Goal: Information Seeking & Learning: Understand process/instructions

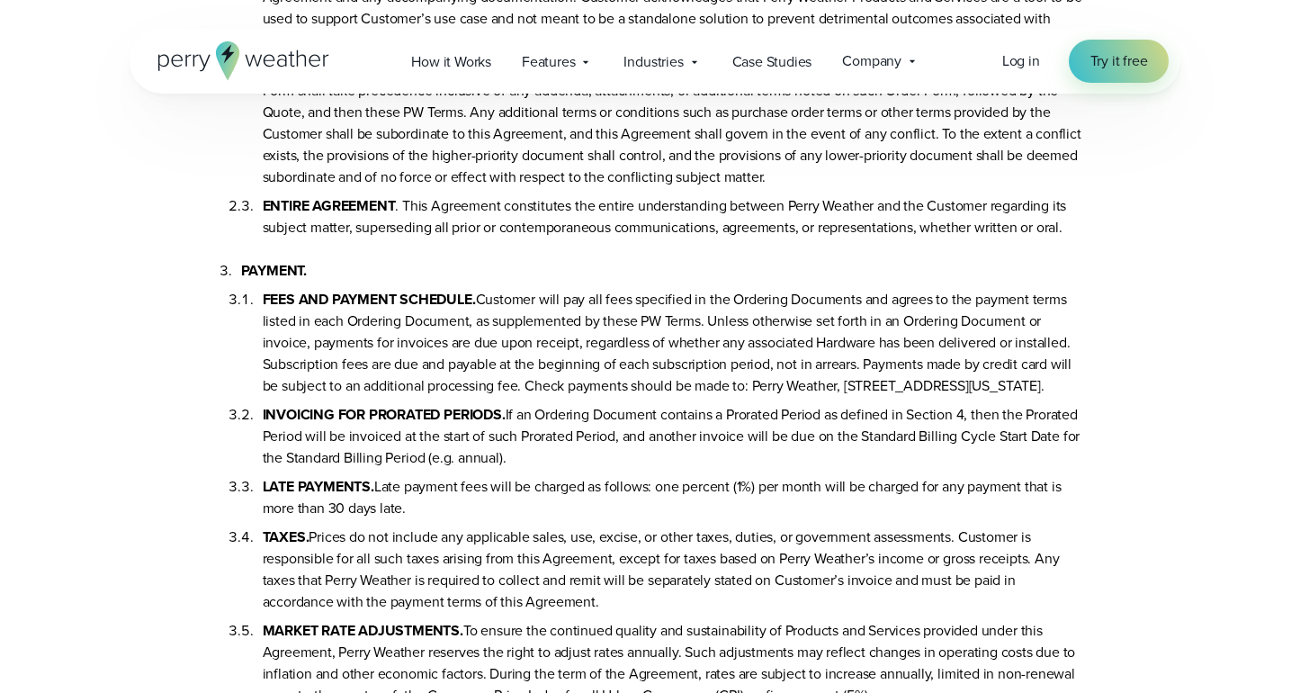
scroll to position [1403, 0]
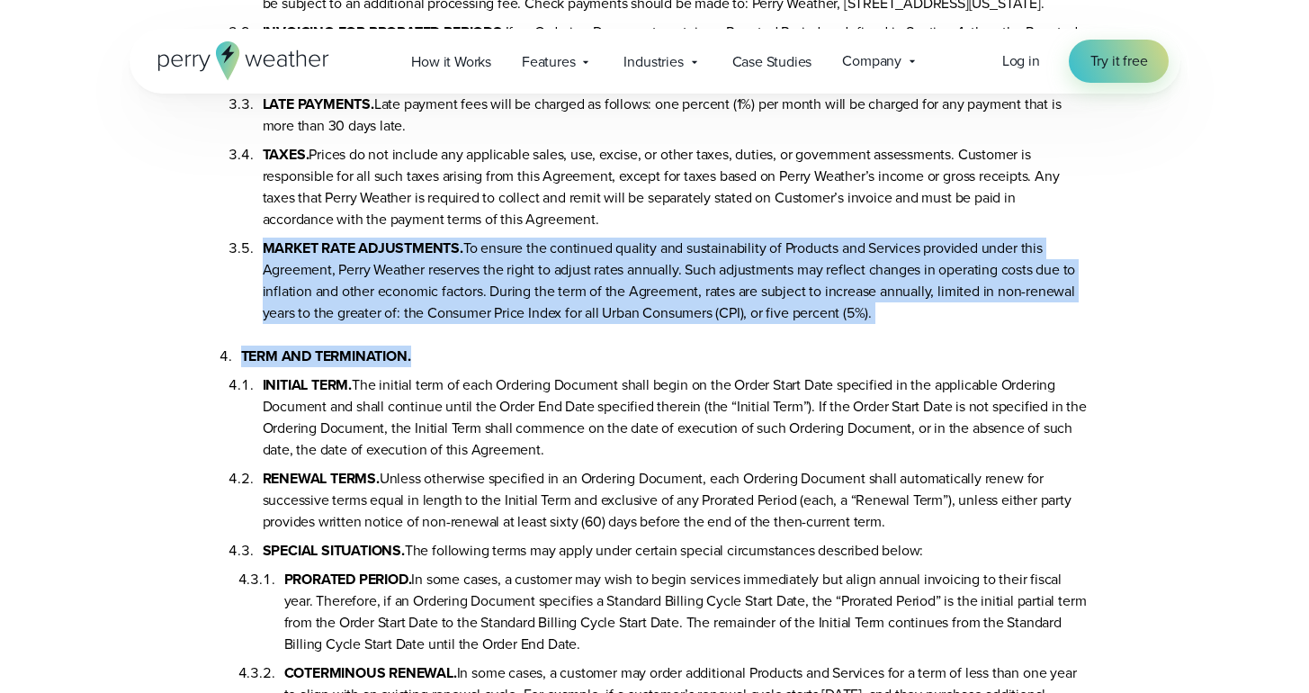
drag, startPoint x: 266, startPoint y: 265, endPoint x: 1068, endPoint y: 379, distance: 809.4
click at [914, 324] on li "MARKET RATE ADJUSTMENTS. To ensure the continued quality and sustainability of …" at bounding box center [677, 277] width 828 height 94
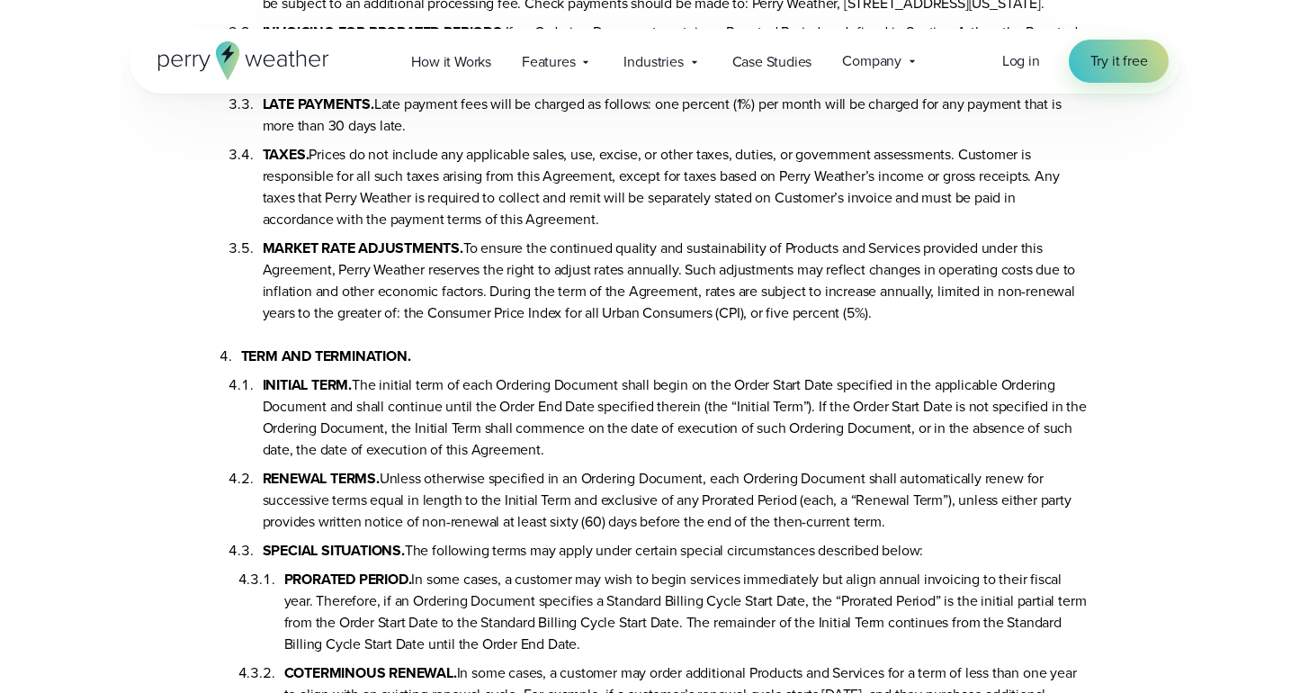
drag, startPoint x: 899, startPoint y: 332, endPoint x: 262, endPoint y: 277, distance: 639.2
click at [261, 277] on ol "FEES AND PAYMENT SCHEDULE. Customer will pay all fees specified in the Ordering…" at bounding box center [665, 111] width 849 height 425
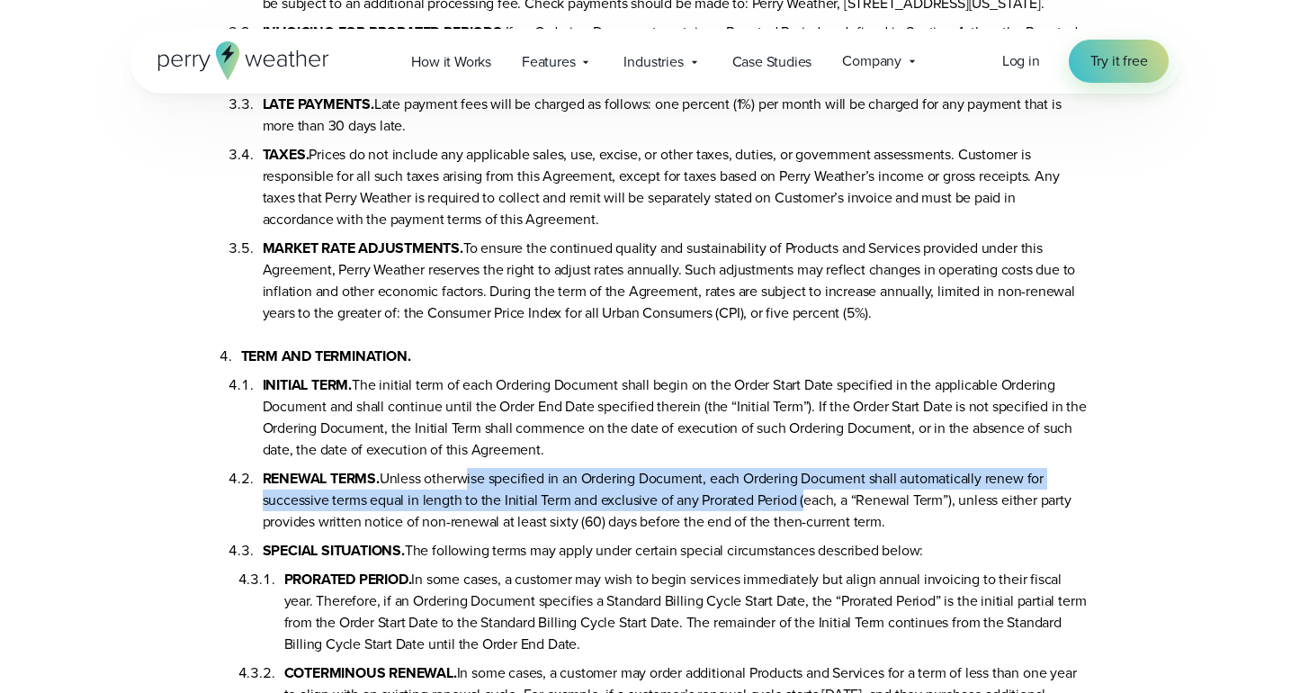
drag, startPoint x: 461, startPoint y: 503, endPoint x: 801, endPoint y: 530, distance: 341.1
click at [801, 530] on li "RENEWAL TERMS. Unless otherwise specified in an Ordering Document, each Orderin…" at bounding box center [677, 497] width 828 height 72
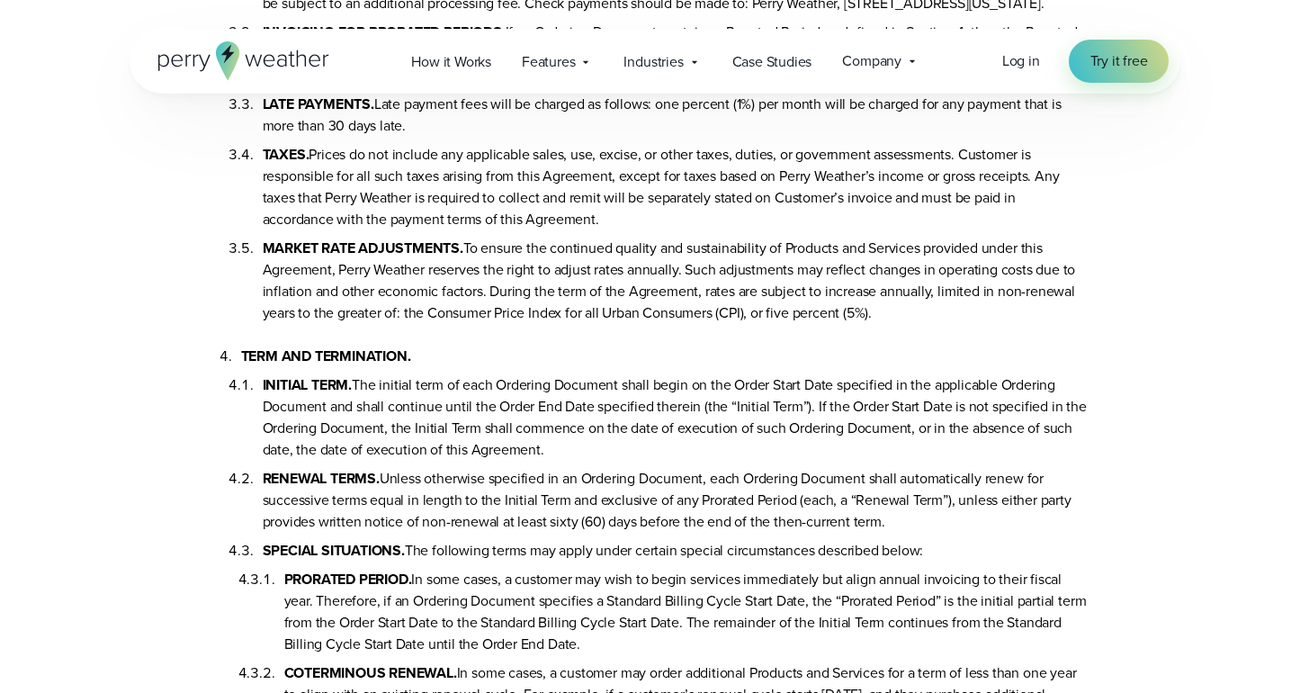
click at [897, 532] on li "RENEWAL TERMS. Unless otherwise specified in an Ordering Document, each Orderin…" at bounding box center [677, 497] width 828 height 72
click at [514, 579] on li "SPECIAL SITUATIONS. The following terms may apply under certain special circums…" at bounding box center [677, 686] width 828 height 309
click at [510, 579] on li "SPECIAL SITUATIONS. The following terms may apply under certain special circums…" at bounding box center [677, 686] width 828 height 309
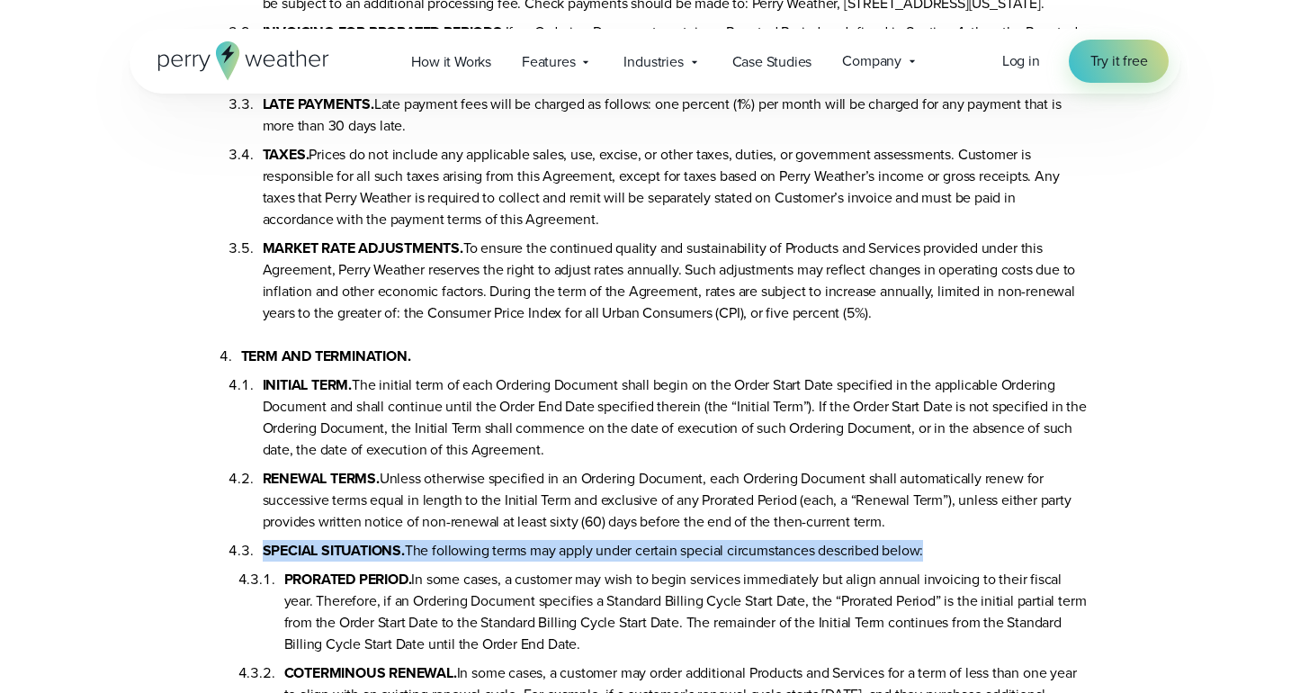
click at [510, 579] on li "SPECIAL SITUATIONS. The following terms may apply under certain special circums…" at bounding box center [677, 686] width 828 height 309
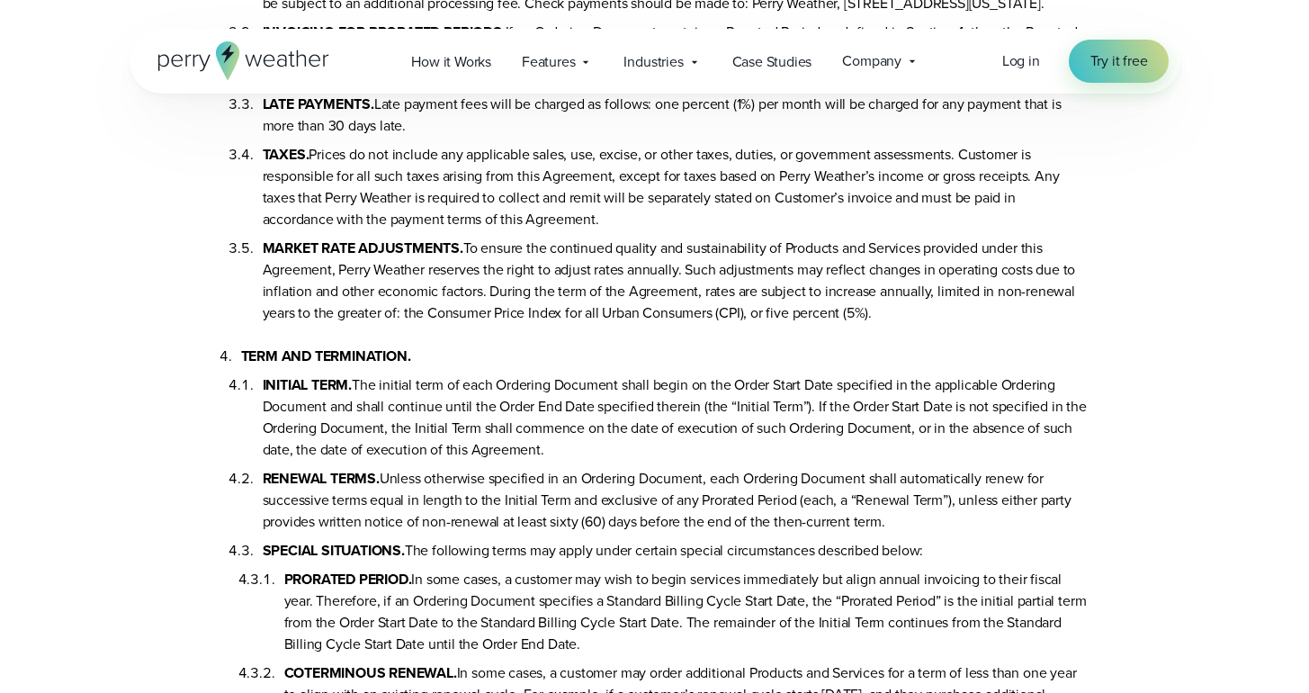
drag, startPoint x: 559, startPoint y: 501, endPoint x: 542, endPoint y: 482, distance: 24.9
click at [557, 501] on li "RENEWAL TERMS. Unless otherwise specified in an Ordering Document, each Orderin…" at bounding box center [677, 497] width 828 height 72
click at [473, 420] on li "INITIAL TERM. The initial term of each Ordering Document shall begin on the Ord…" at bounding box center [677, 414] width 828 height 94
click at [472, 419] on li "INITIAL TERM. The initial term of each Ordering Document shall begin on the Ord…" at bounding box center [677, 414] width 828 height 94
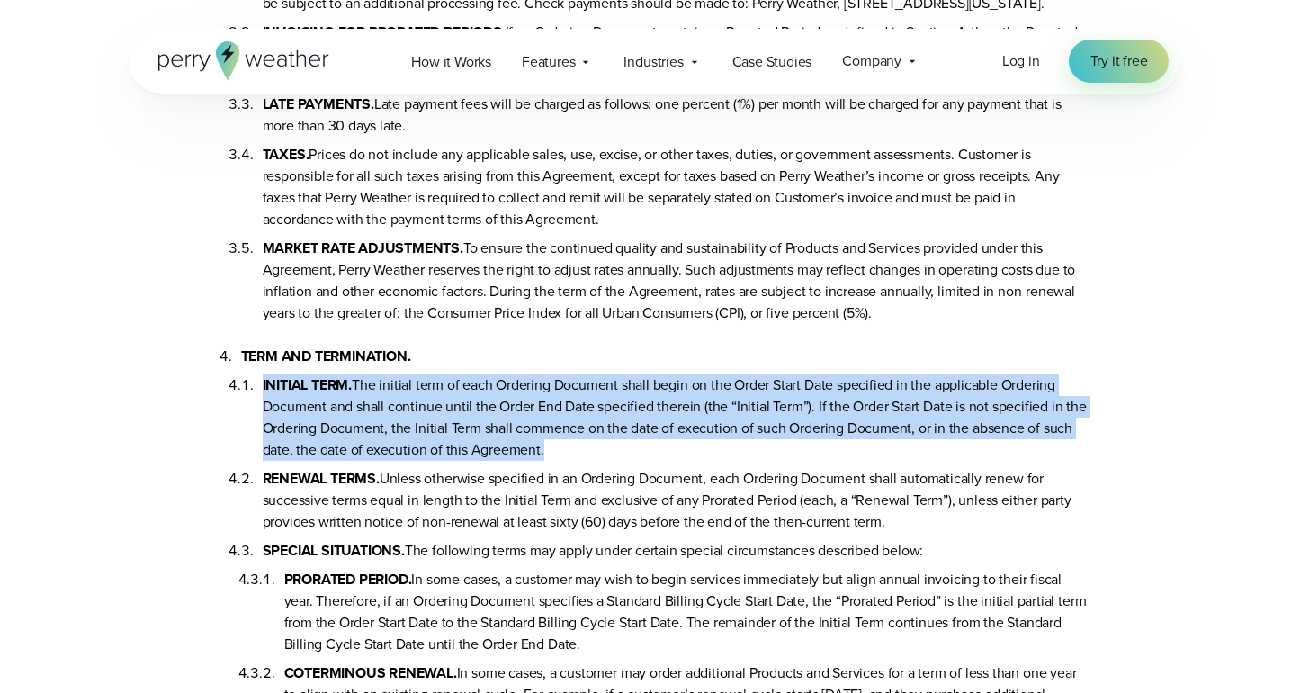
click at [471, 419] on li "INITIAL TERM. The initial term of each Ordering Document shall begin on the Ord…" at bounding box center [677, 414] width 828 height 94
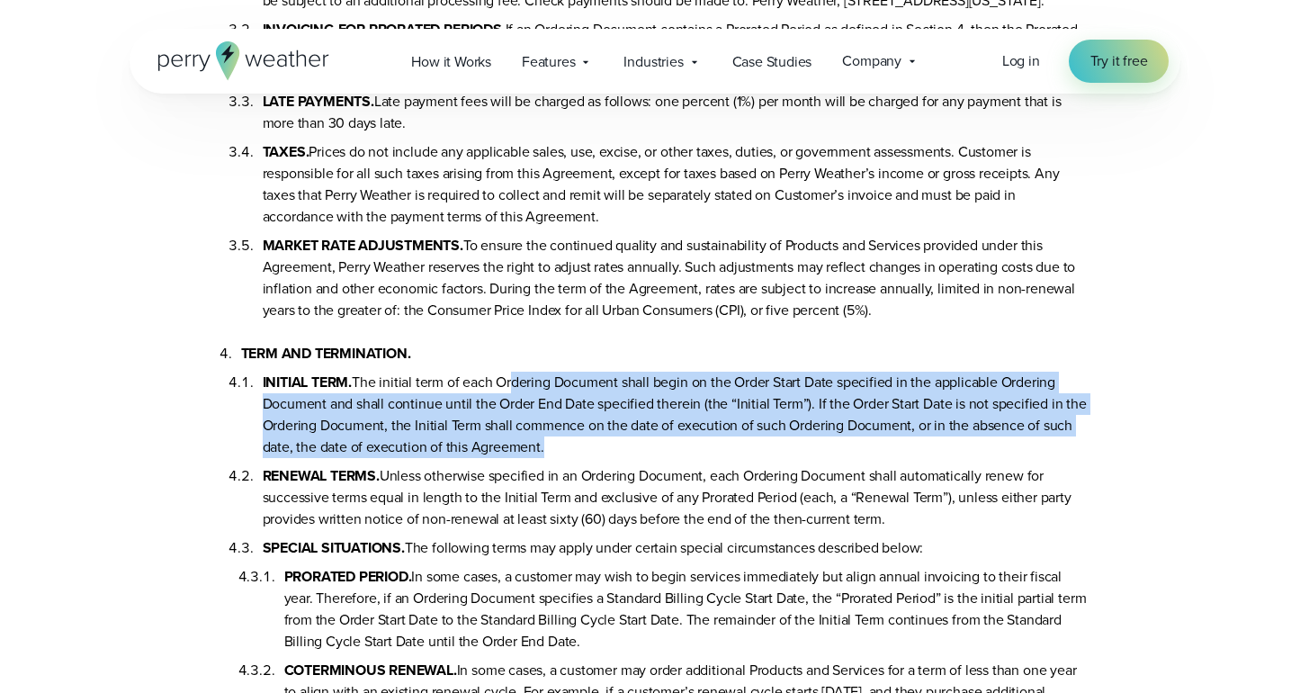
click at [512, 400] on li "INITIAL TERM. The initial term of each Ordering Document shall begin on the Ord…" at bounding box center [677, 411] width 828 height 94
click at [516, 407] on li "INITIAL TERM. The initial term of each Ordering Document shall begin on the Ord…" at bounding box center [677, 410] width 828 height 94
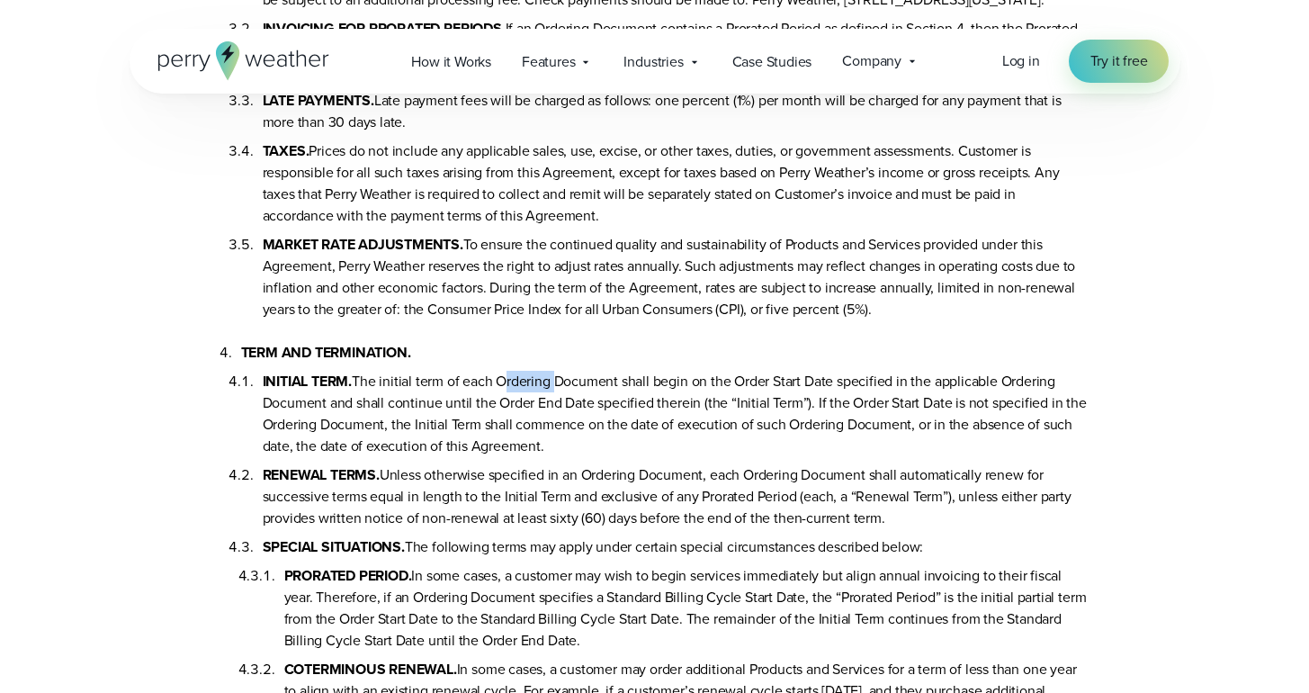
click at [516, 407] on li "INITIAL TERM. The initial term of each Ordering Document shall begin on the Ord…" at bounding box center [677, 410] width 828 height 94
click at [562, 409] on li "INITIAL TERM. The initial term of each Ordering Document shall begin on the Ord…" at bounding box center [677, 410] width 828 height 94
click at [562, 410] on li "INITIAL TERM. The initial term of each Ordering Document shall begin on the Ord…" at bounding box center [677, 410] width 828 height 94
click at [708, 414] on li "INITIAL TERM. The initial term of each Ordering Document shall begin on the Ord…" at bounding box center [677, 410] width 828 height 94
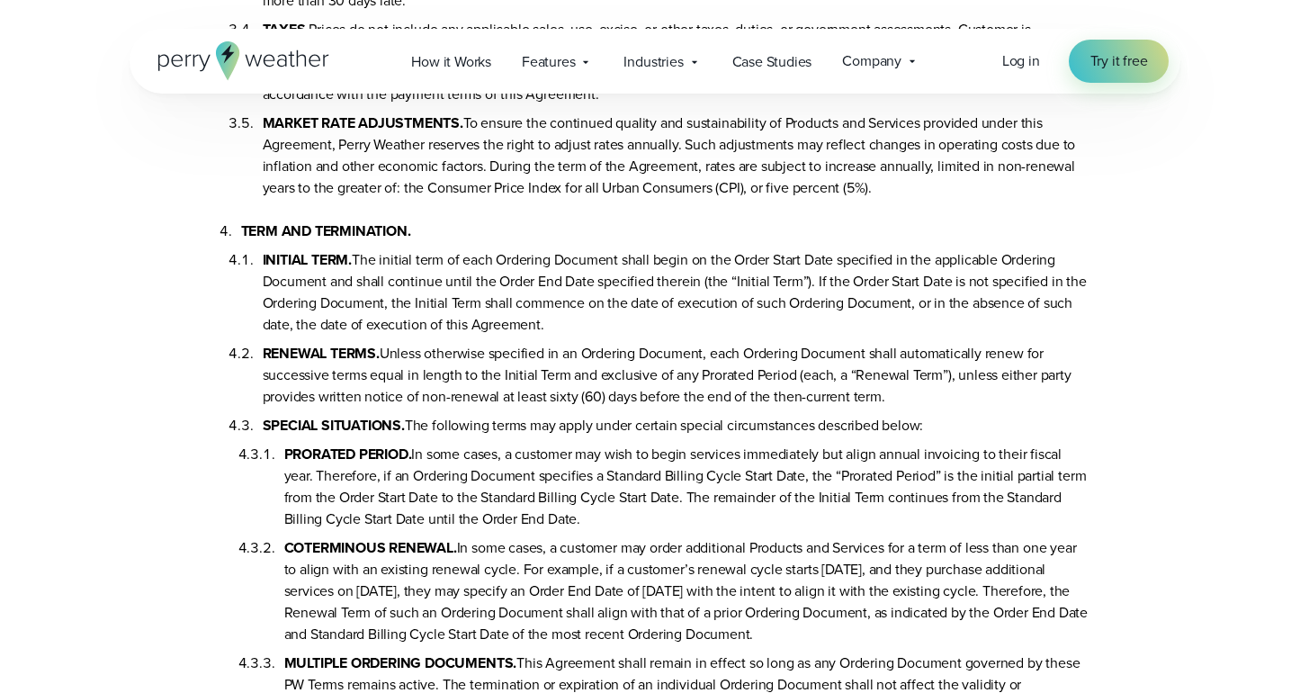
scroll to position [1544, 0]
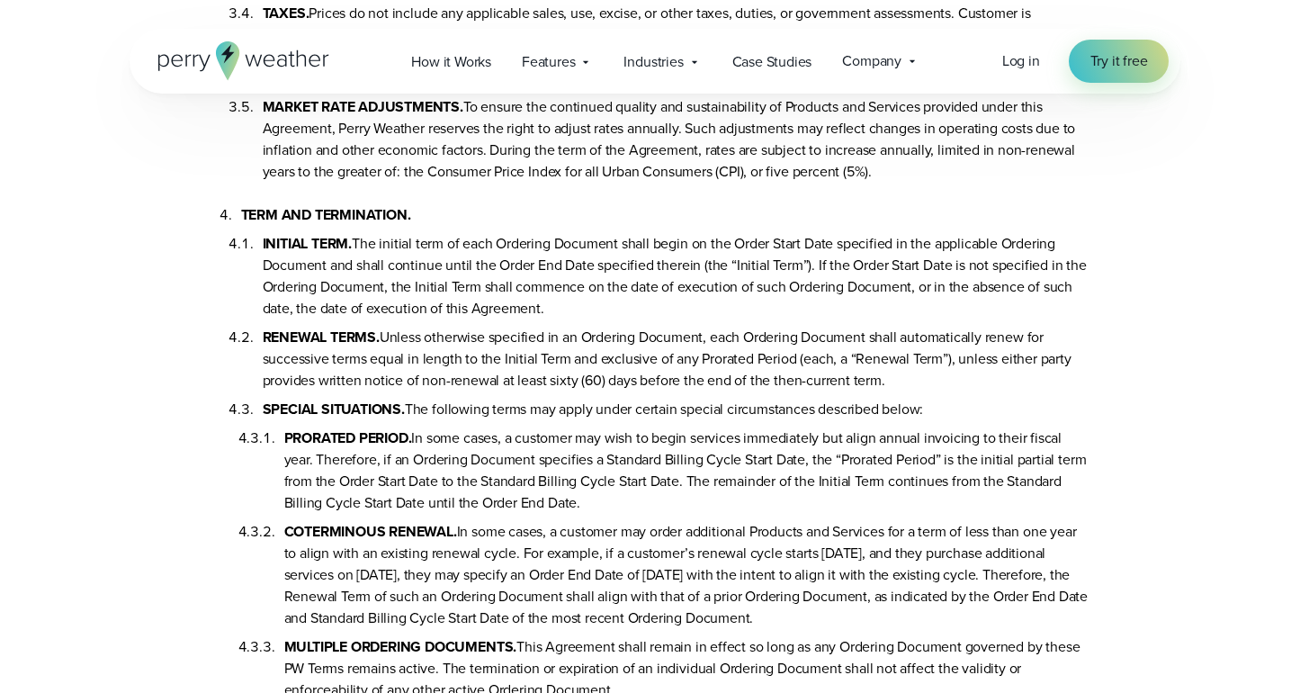
click at [684, 498] on li "PRORATED PERIOD. In some cases, a customer may wish to begin services immediate…" at bounding box center [687, 467] width 806 height 94
click at [686, 498] on li "PRORATED PERIOD. In some cases, a customer may wish to begin services immediate…" at bounding box center [687, 467] width 806 height 94
click at [725, 480] on li "PRORATED PERIOD. In some cases, a customer may wish to begin services immediate…" at bounding box center [687, 467] width 806 height 94
click at [724, 480] on li "PRORATED PERIOD. In some cases, a customer may wish to begin services immediate…" at bounding box center [687, 467] width 806 height 94
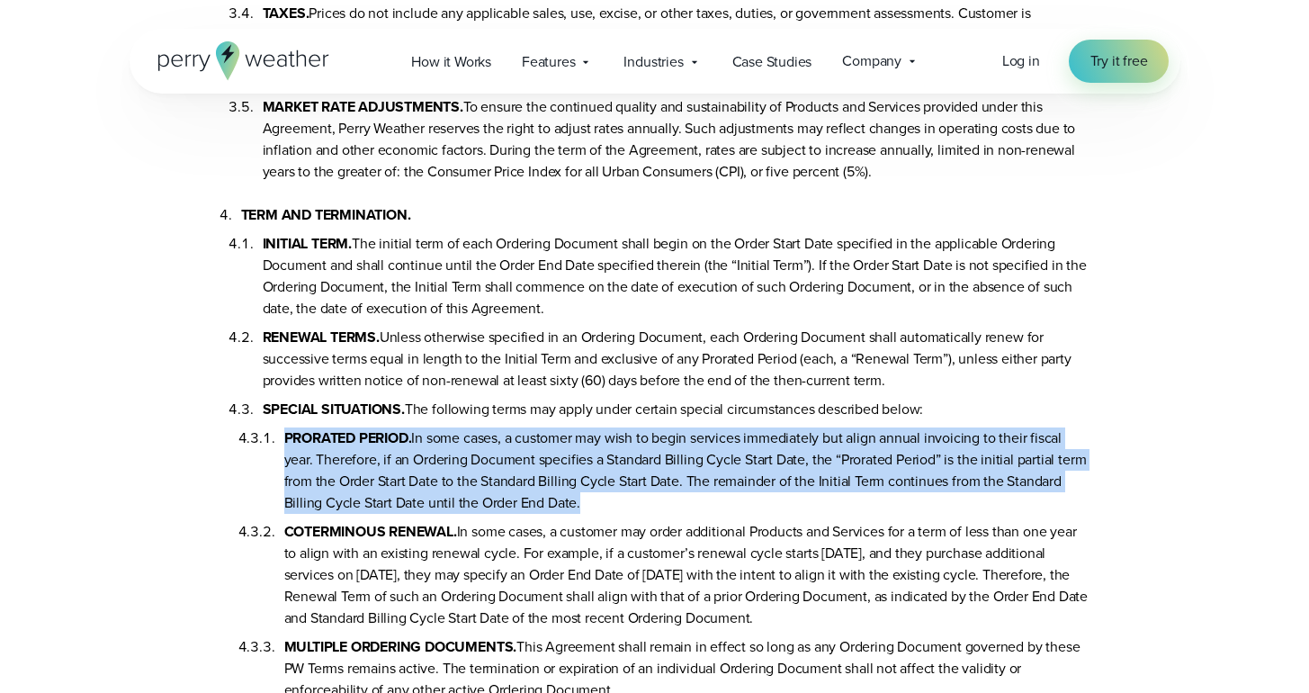
click at [724, 480] on li "PRORATED PERIOD. In some cases, a customer may wish to begin services immediate…" at bounding box center [687, 467] width 806 height 94
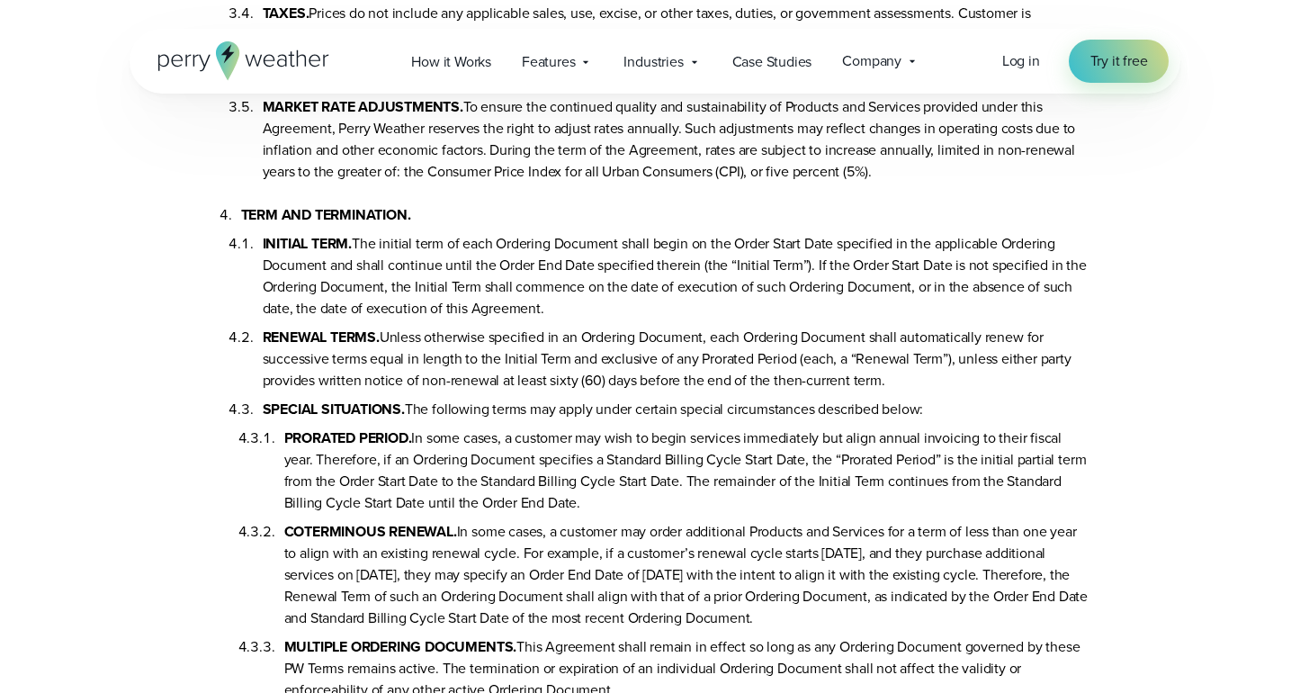
drag, startPoint x: 422, startPoint y: 475, endPoint x: 625, endPoint y: 528, distance: 210.1
click at [625, 514] on li "PRORATED PERIOD. In some cases, a customer may wish to begin services immediate…" at bounding box center [687, 467] width 806 height 94
click at [667, 511] on li "PRORATED PERIOD. In some cases, a customer may wish to begin services immediate…" at bounding box center [687, 467] width 806 height 94
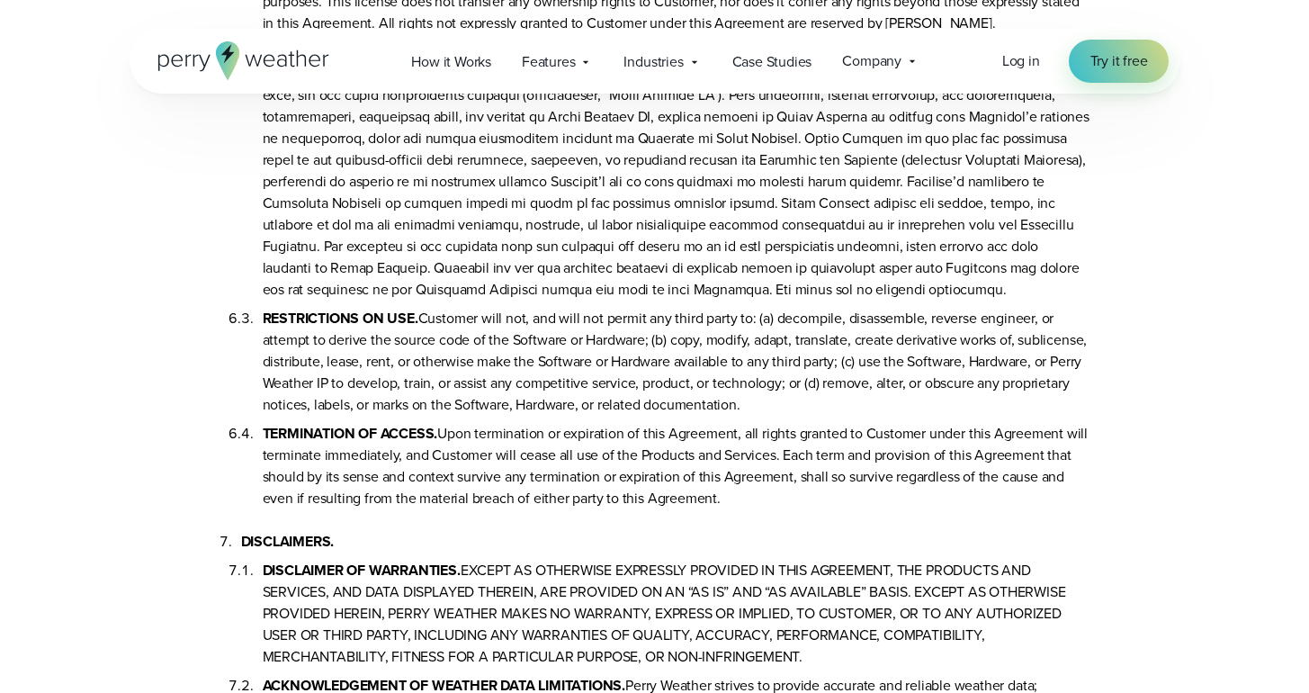
scroll to position [4891, 0]
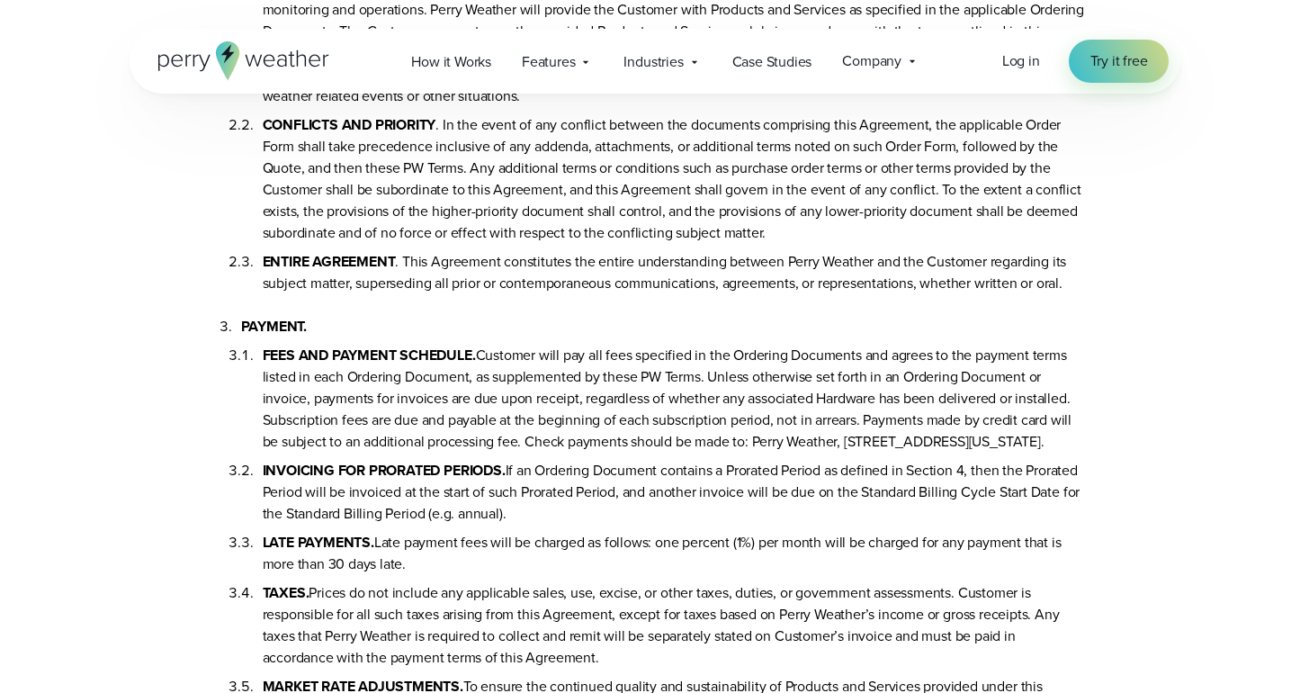
scroll to position [1379, 0]
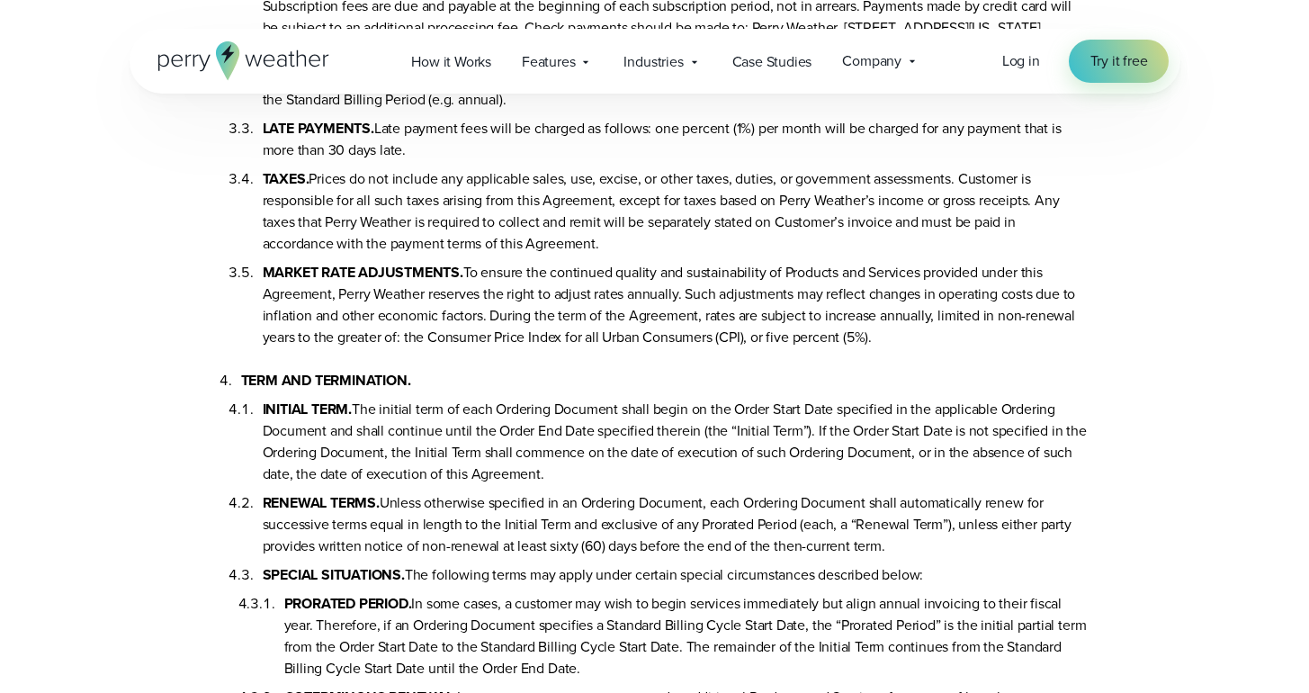
click at [777, 348] on li "MARKET RATE ADJUSTMENTS. To ensure the continued quality and sustainability of …" at bounding box center [677, 302] width 828 height 94
drag, startPoint x: 350, startPoint y: 331, endPoint x: 637, endPoint y: 334, distance: 286.9
click at [637, 334] on li "MARKET RATE ADJUSTMENTS. To ensure the continued quality and sustainability of …" at bounding box center [677, 302] width 828 height 94
click at [641, 326] on li "MARKET RATE ADJUSTMENTS. To ensure the continued quality and sustainability of …" at bounding box center [677, 302] width 828 height 94
drag, startPoint x: 646, startPoint y: 321, endPoint x: 805, endPoint y: 329, distance: 159.4
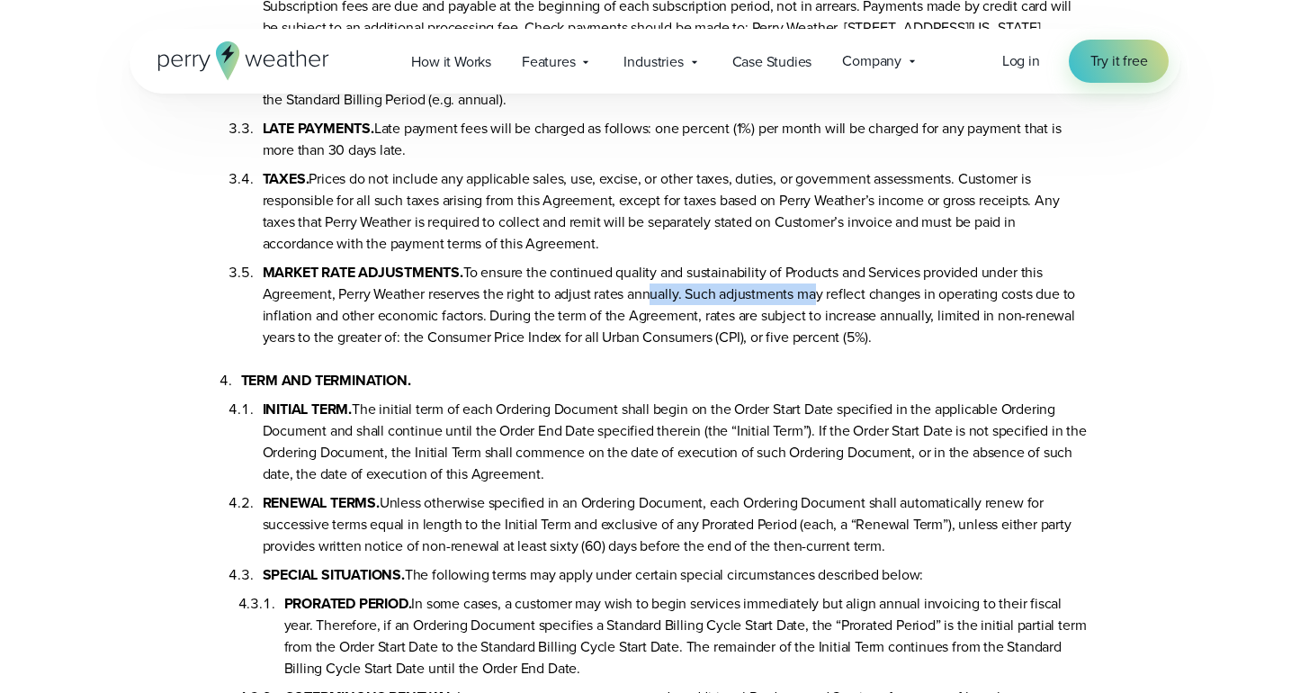
click at [805, 329] on li "MARKET RATE ADJUSTMENTS. To ensure the continued quality and sustainability of …" at bounding box center [677, 302] width 828 height 94
click at [593, 348] on li "MARKET RATE ADJUSTMENTS. To ensure the continued quality and sustainability of …" at bounding box center [677, 302] width 828 height 94
click at [707, 343] on li "MARKET RATE ADJUSTMENTS. To ensure the continued quality and sustainability of …" at bounding box center [677, 302] width 828 height 94
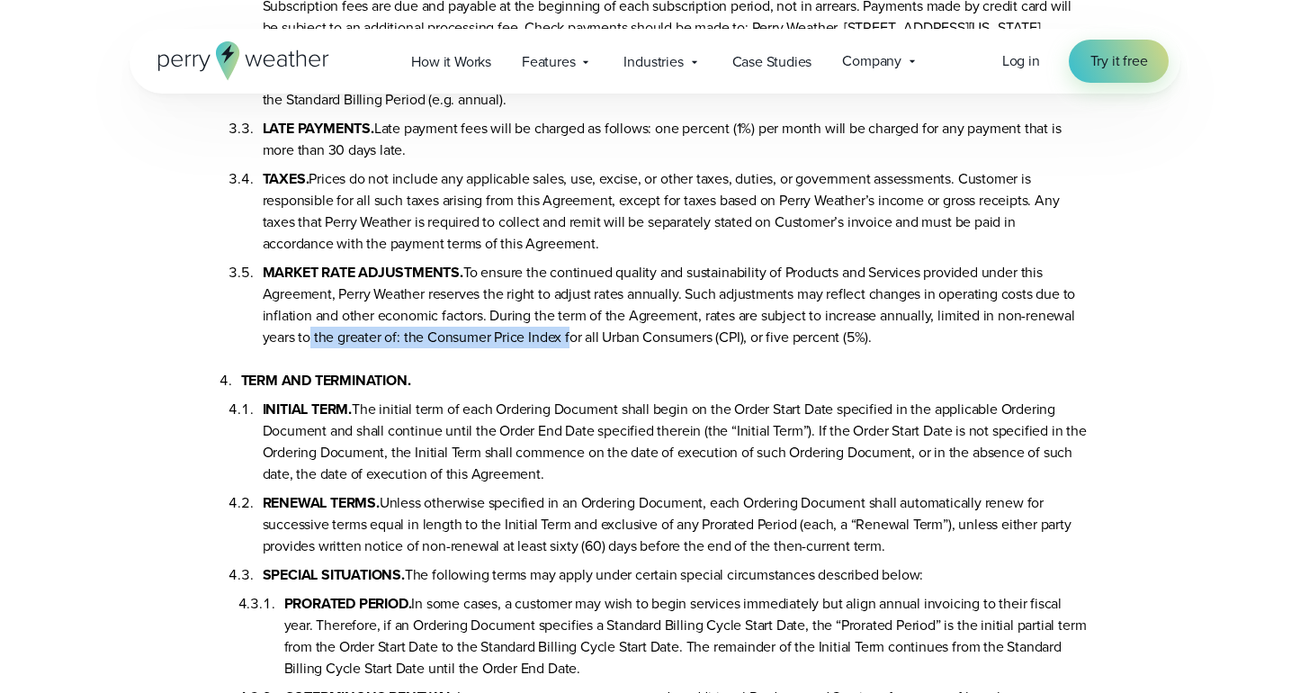
drag, startPoint x: 305, startPoint y: 364, endPoint x: 568, endPoint y: 362, distance: 262.7
click at [566, 348] on li "MARKET RATE ADJUSTMENTS. To ensure the continued quality and sustainability of …" at bounding box center [677, 302] width 828 height 94
click at [624, 348] on li "MARKET RATE ADJUSTMENTS. To ensure the continued quality and sustainability of …" at bounding box center [677, 302] width 828 height 94
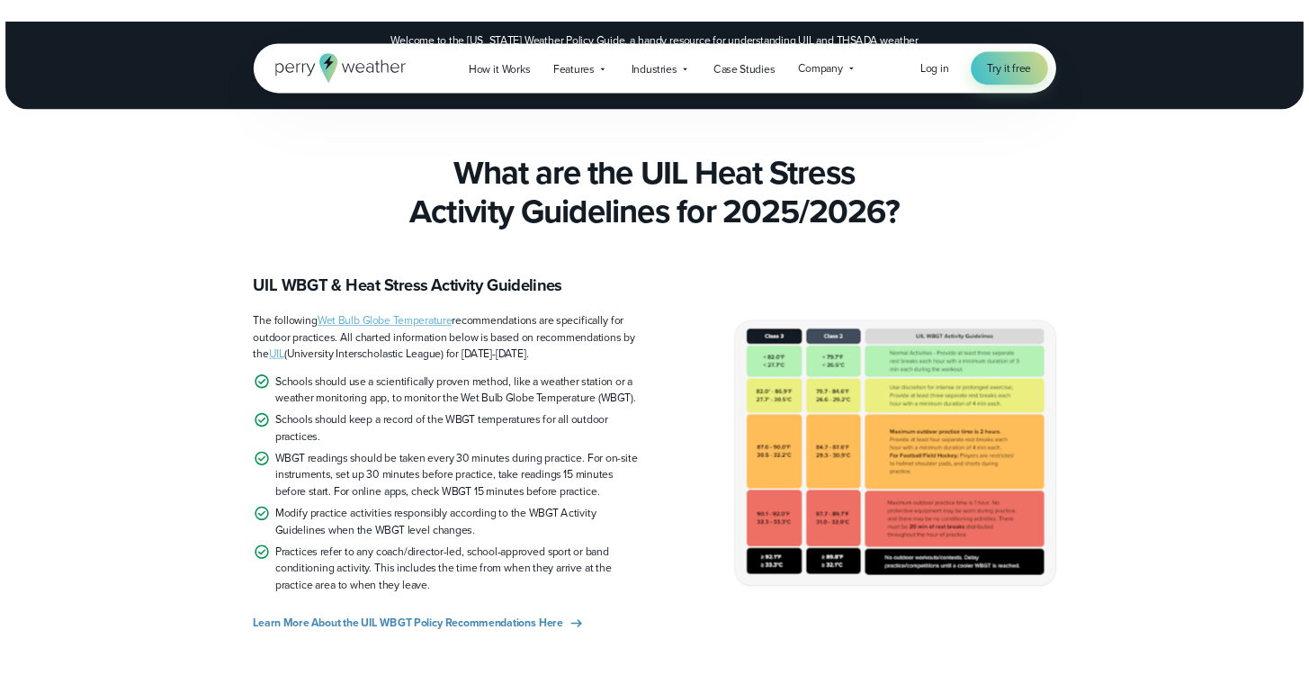
scroll to position [303, 0]
